Goal: Entertainment & Leisure: Consume media (video, audio)

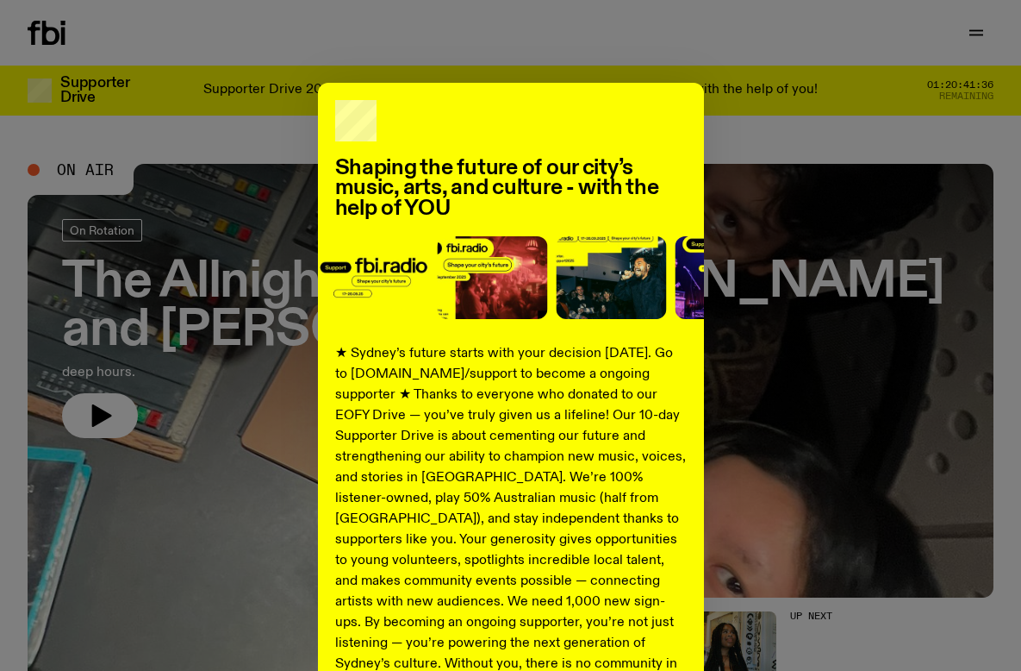
click at [750, 247] on div "Shaping the future of our city’s music, arts, and culture - with the help of YO…" at bounding box center [511, 437] width 966 height 708
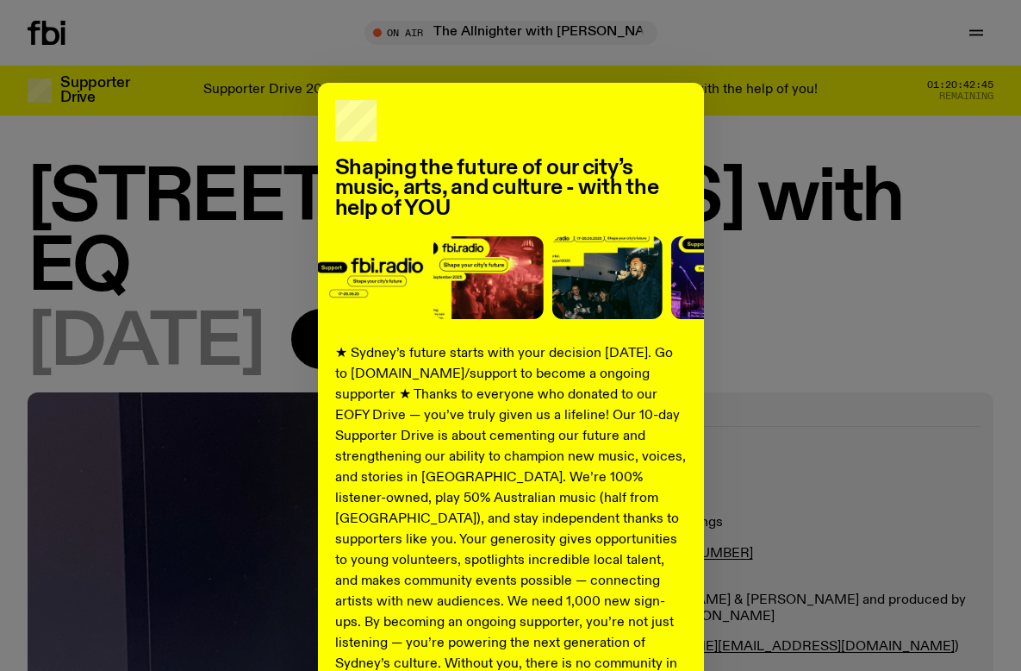
click at [713, 195] on div "Shaping the future of our city’s music, arts, and culture - with the help of YO…" at bounding box center [511, 437] width 966 height 708
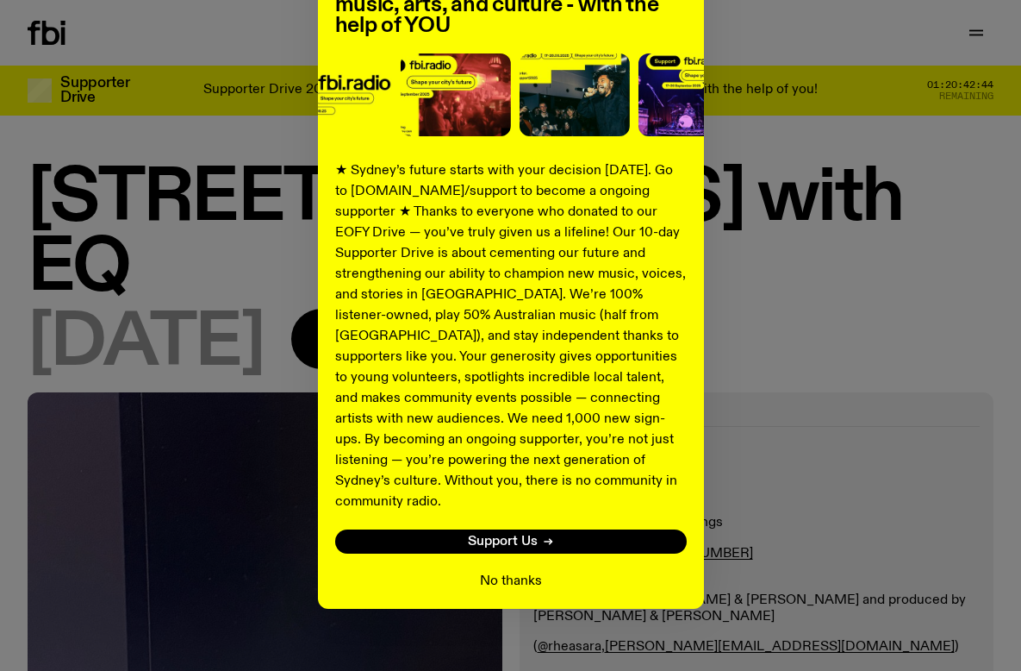
scroll to position [182, 0]
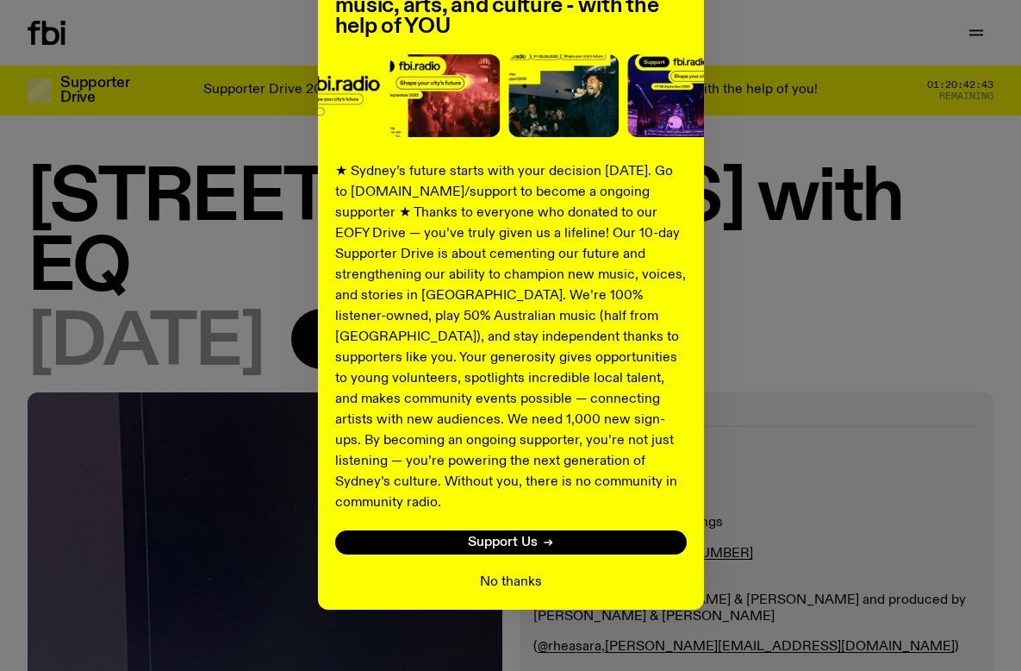
click at [506, 571] on button "No thanks" at bounding box center [511, 581] width 62 height 21
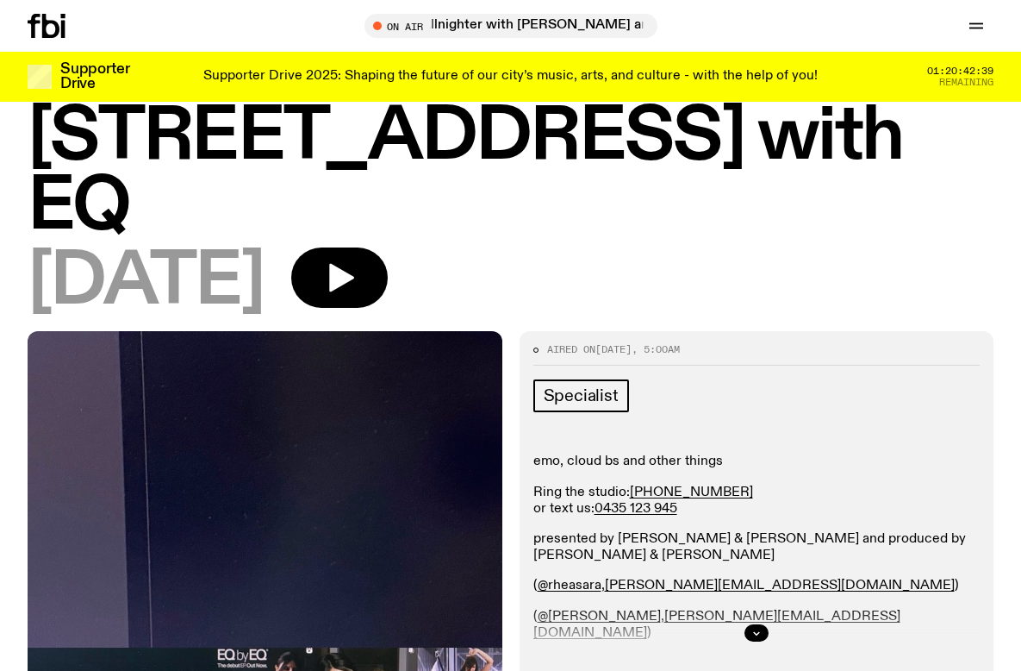
scroll to position [195, 0]
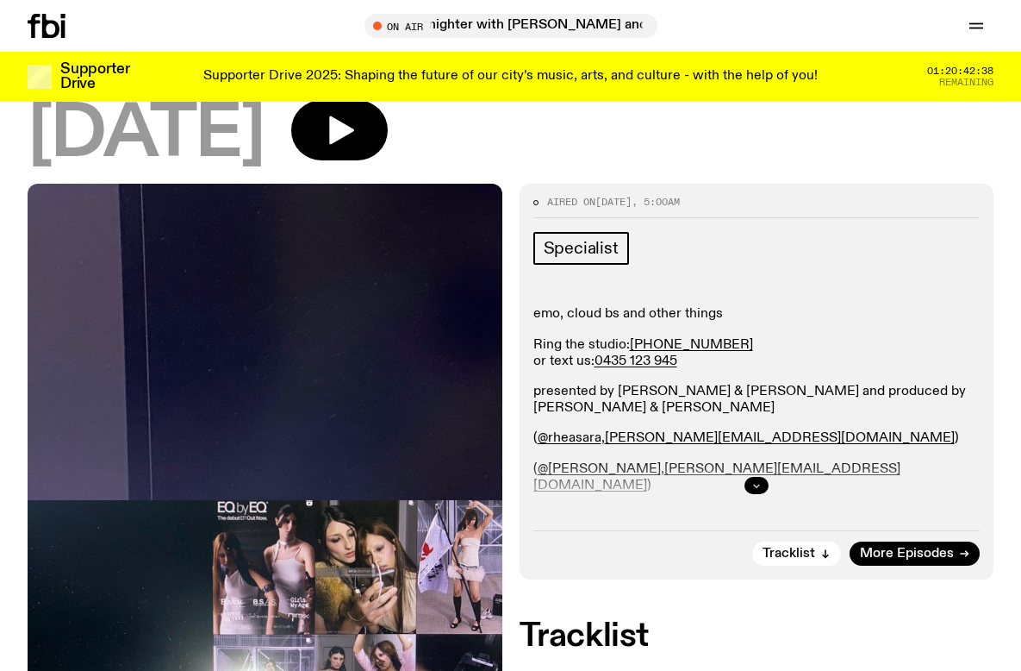
click at [755, 480] on icon "button" at bounding box center [757, 485] width 10 height 10
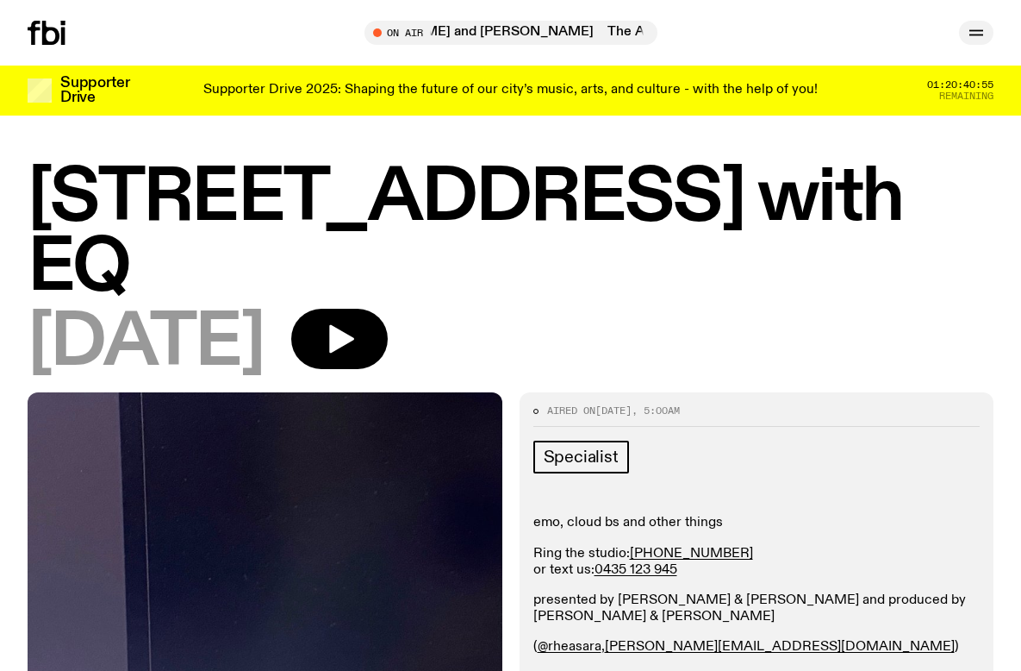
scroll to position [0, 0]
click at [978, 29] on icon "button" at bounding box center [976, 32] width 21 height 21
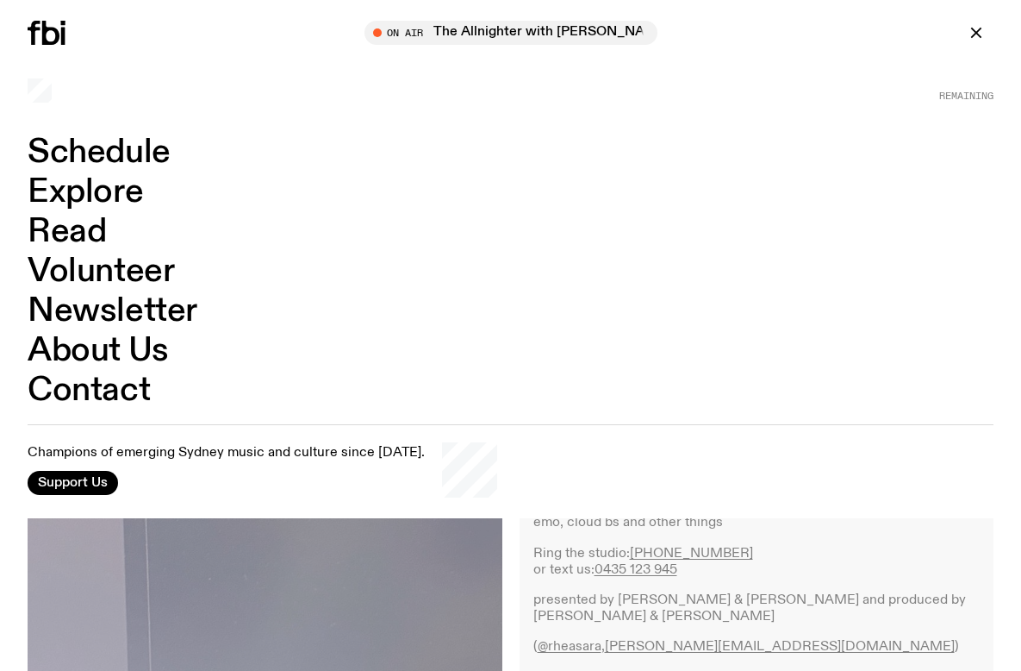
click at [67, 197] on link "Explore" at bounding box center [85, 192] width 115 height 33
